Goal: Task Accomplishment & Management: Use online tool/utility

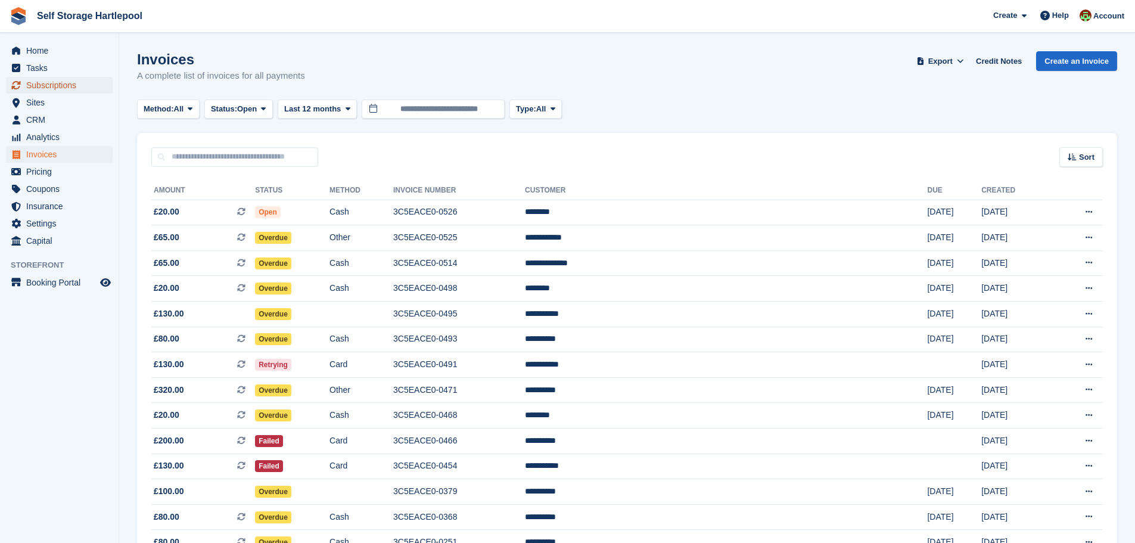
click at [51, 83] on span "Subscriptions" at bounding box center [61, 85] width 71 height 17
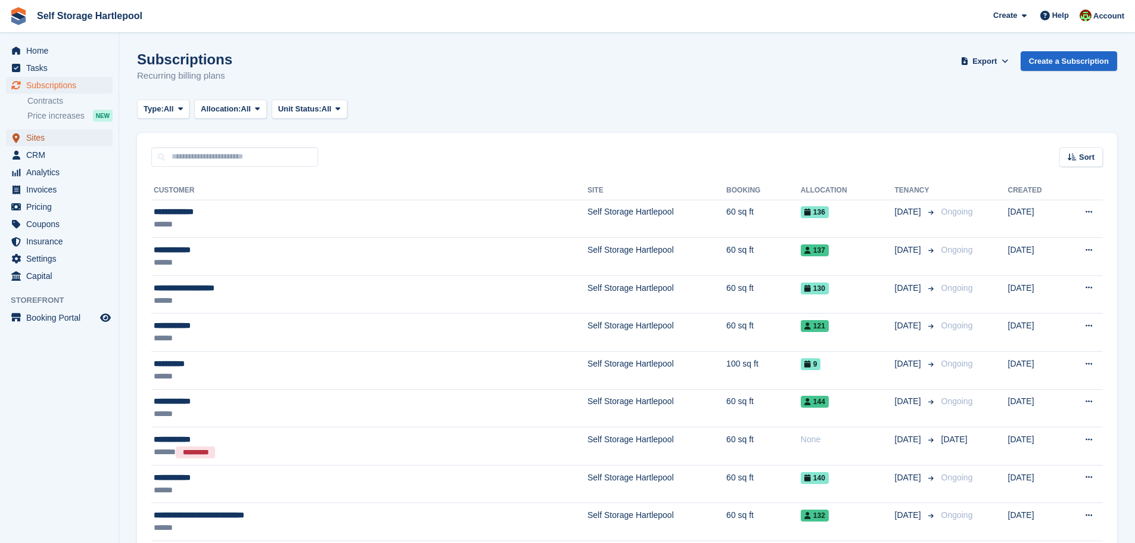
click at [44, 141] on span "Sites" at bounding box center [61, 137] width 71 height 17
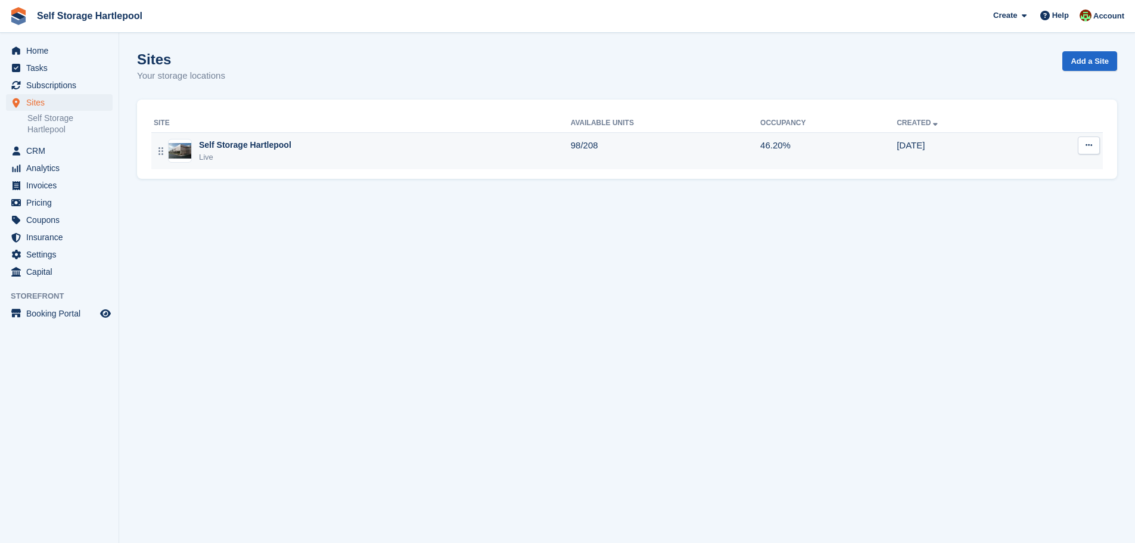
click at [256, 151] on div "Self Storage Hartlepool" at bounding box center [245, 145] width 92 height 13
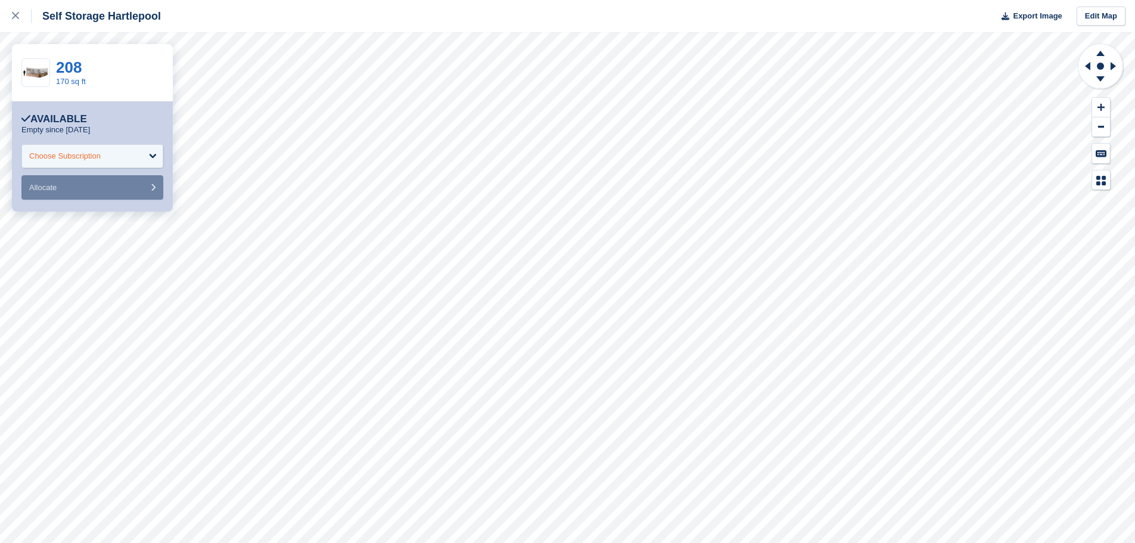
click at [160, 159] on div "Choose Subscription" at bounding box center [92, 156] width 142 height 24
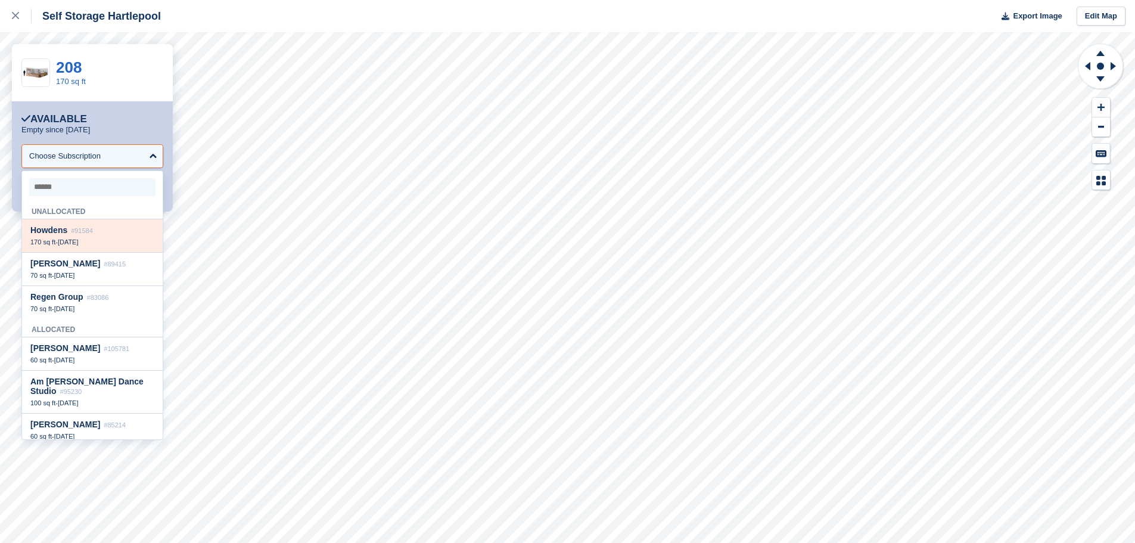
click at [98, 238] on div "Howdens #91584 170 sq ft - [DATE]" at bounding box center [92, 235] width 141 height 33
select select "*****"
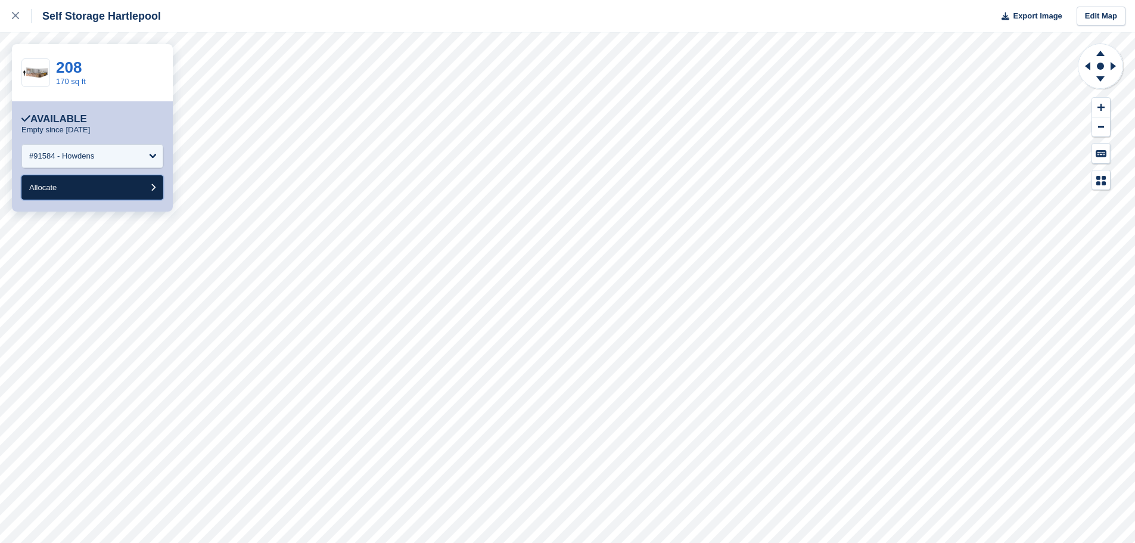
click at [124, 200] on button "Allocate" at bounding box center [92, 187] width 142 height 24
